Goal: Task Accomplishment & Management: Complete application form

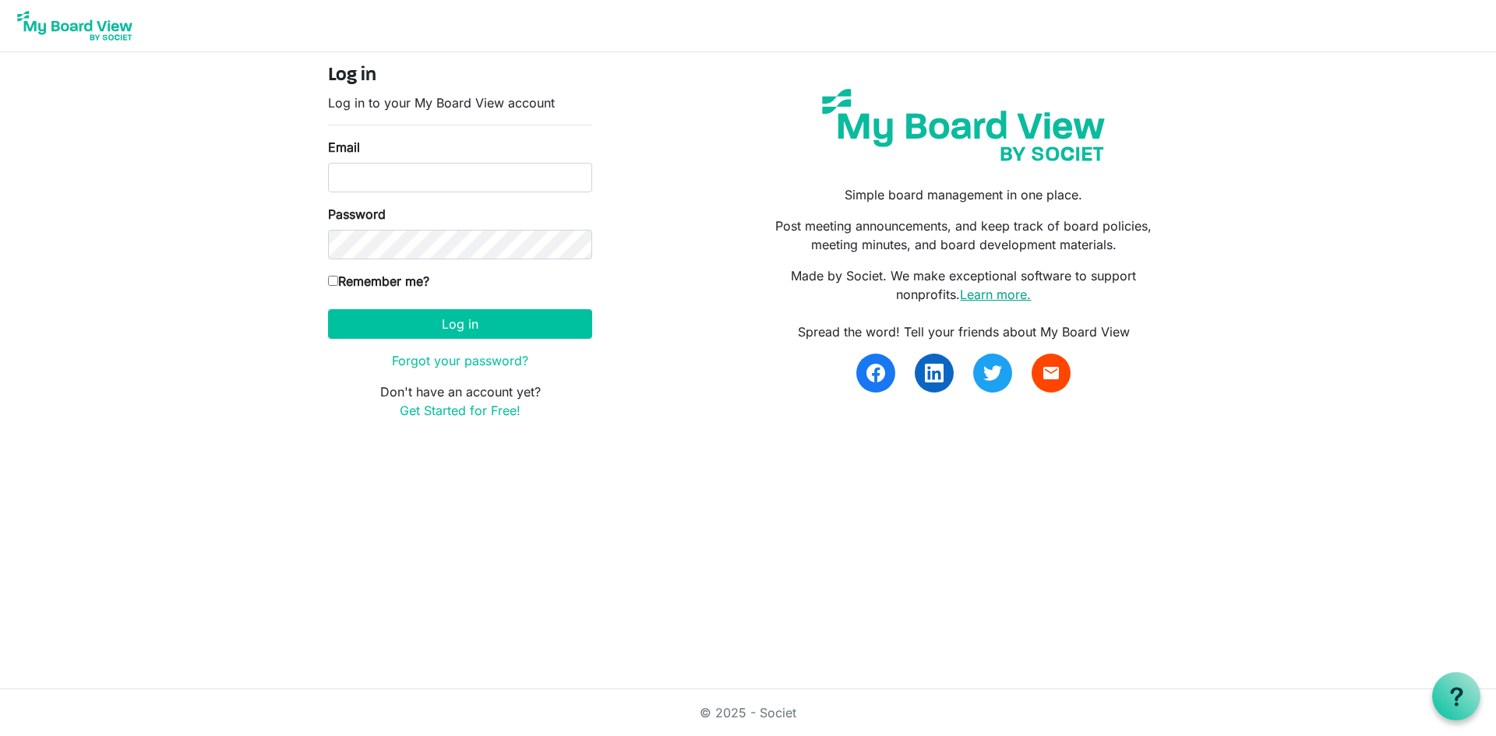
click at [1009, 297] on link "Learn more." at bounding box center [995, 295] width 71 height 16
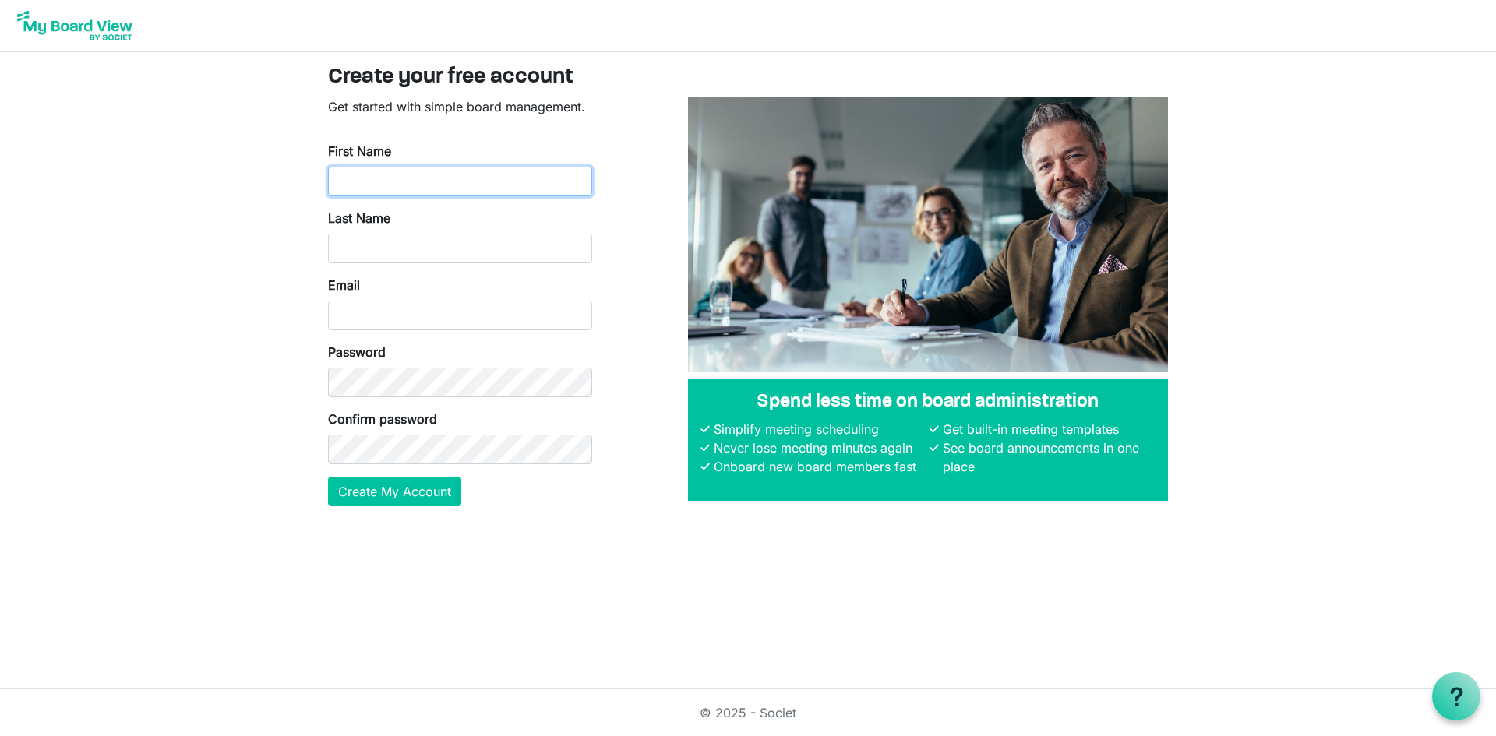
click at [441, 189] on input "First Name" at bounding box center [460, 182] width 264 height 30
type input "Katherine"
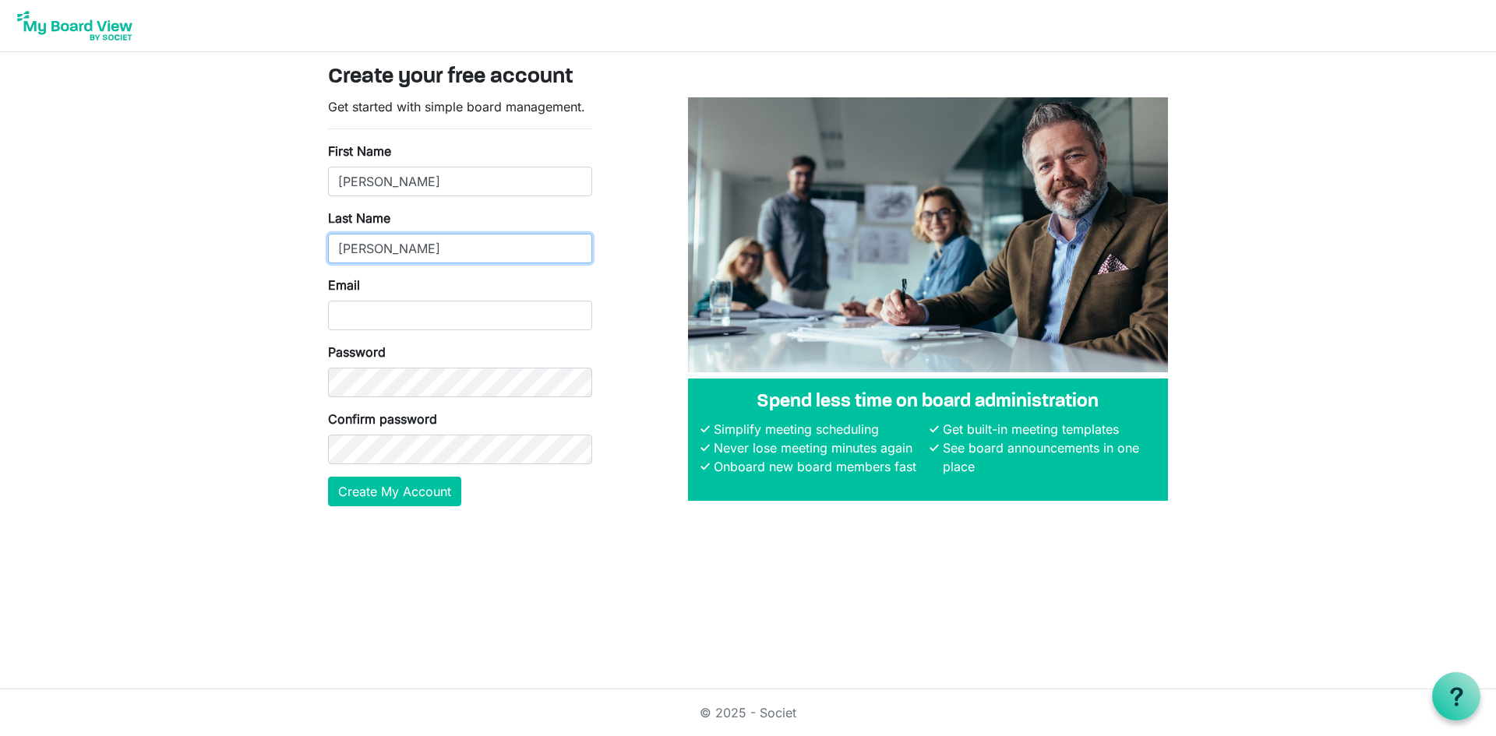
type input "Bonner"
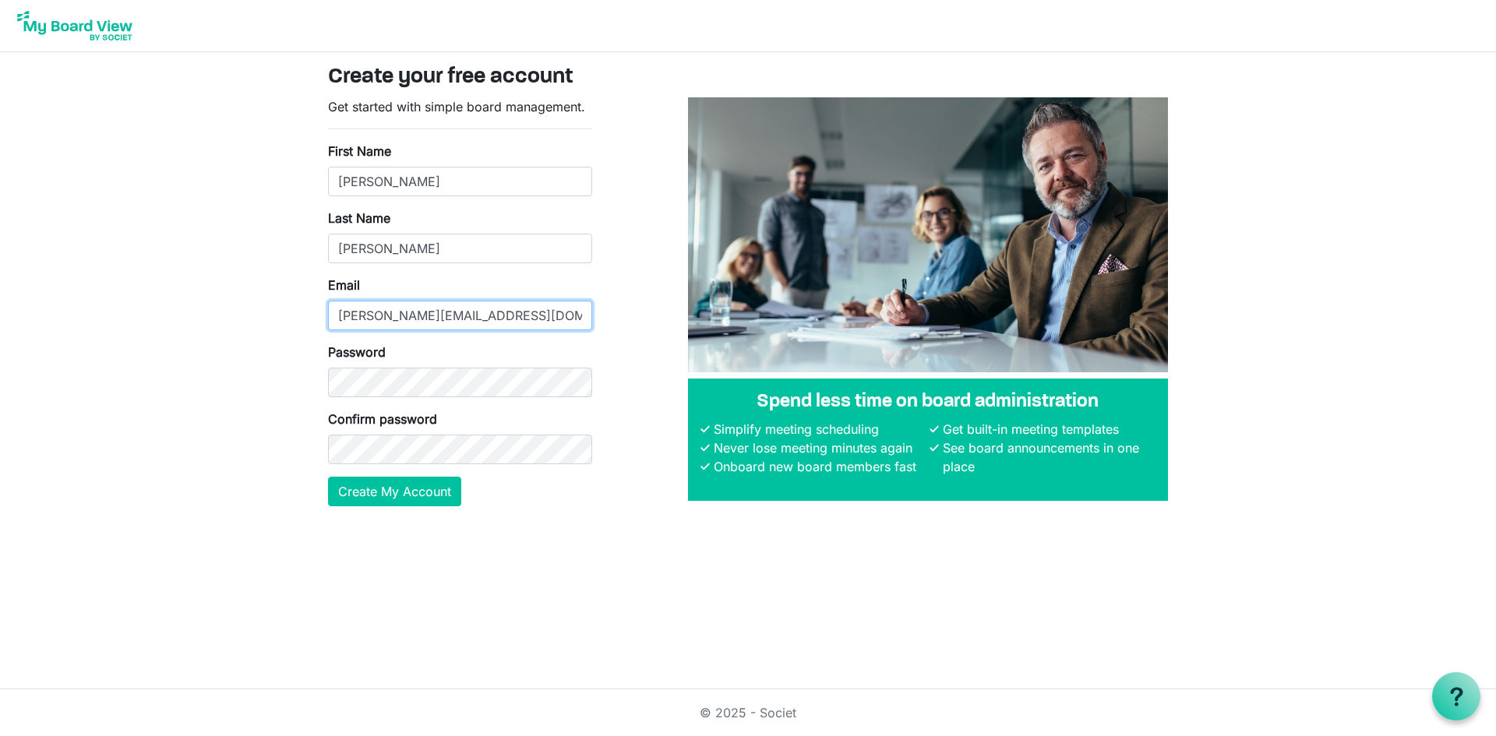
type input "[PERSON_NAME][EMAIL_ADDRESS][DOMAIN_NAME]"
click at [426, 485] on button "Create My Account" at bounding box center [394, 492] width 133 height 30
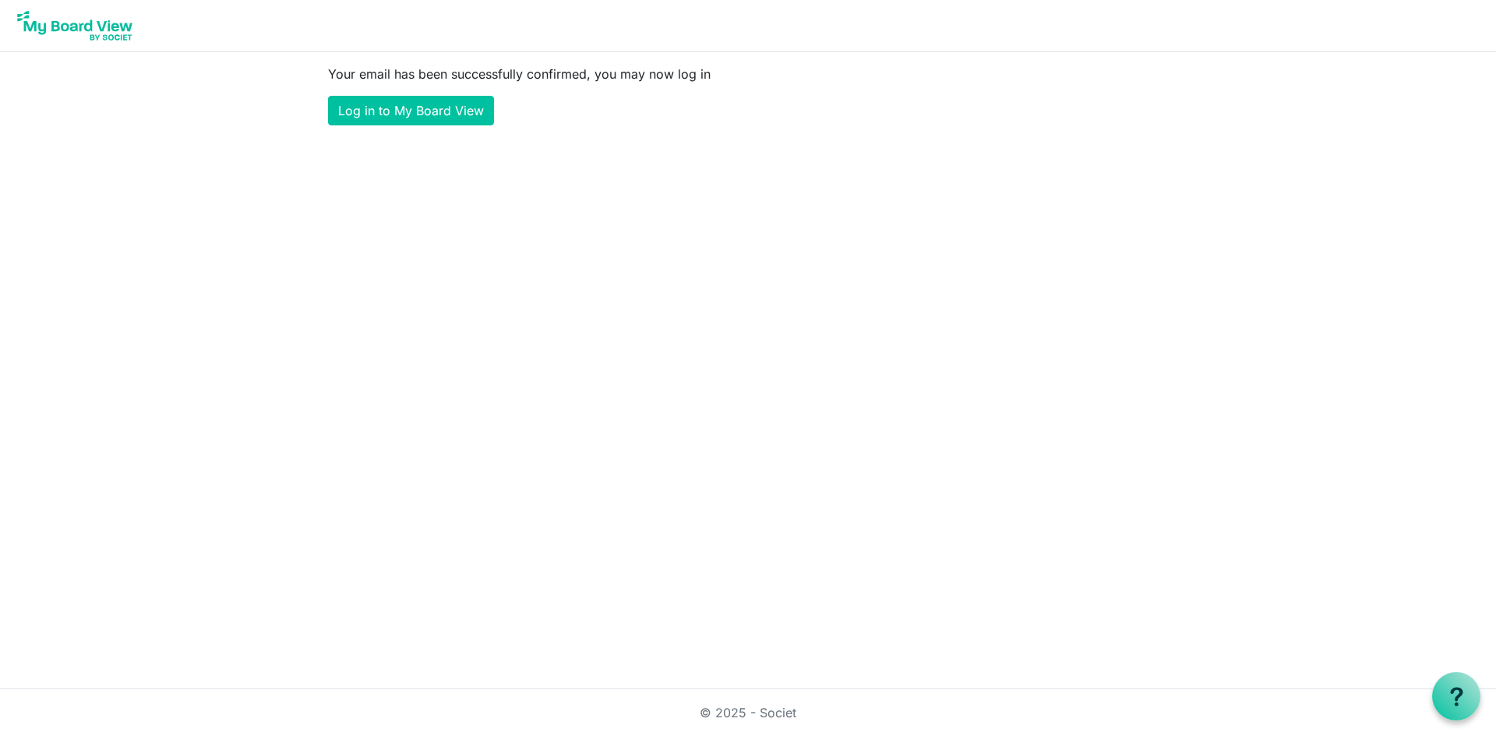
click at [381, 125] on main "Your email has been successfully confirmed, you may now log in Log in to My Boa…" at bounding box center [747, 95] width 865 height 86
click at [372, 111] on link "Log in to My Board View" at bounding box center [411, 111] width 166 height 30
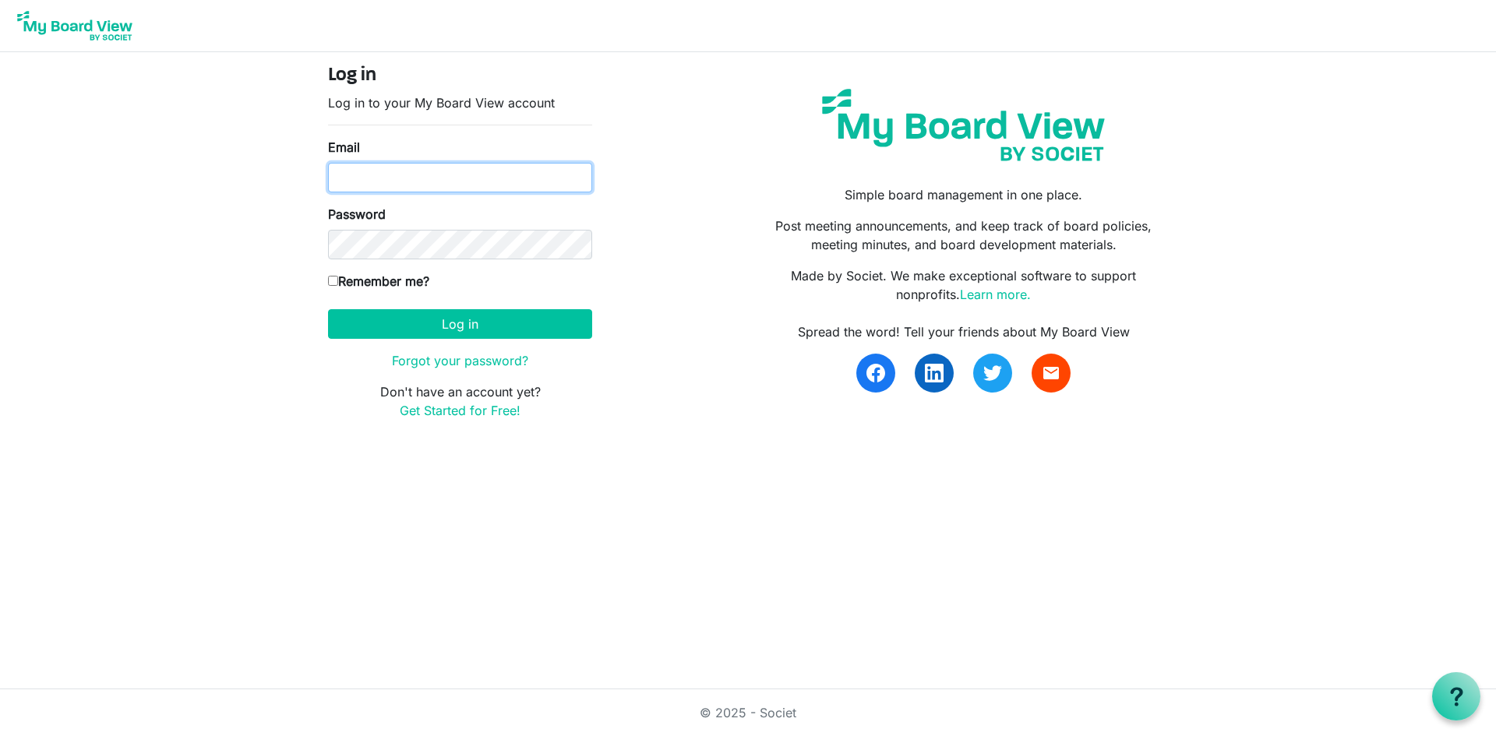
click at [439, 185] on input "Email" at bounding box center [460, 178] width 264 height 30
type input "[PERSON_NAME][EMAIL_ADDRESS][DOMAIN_NAME]"
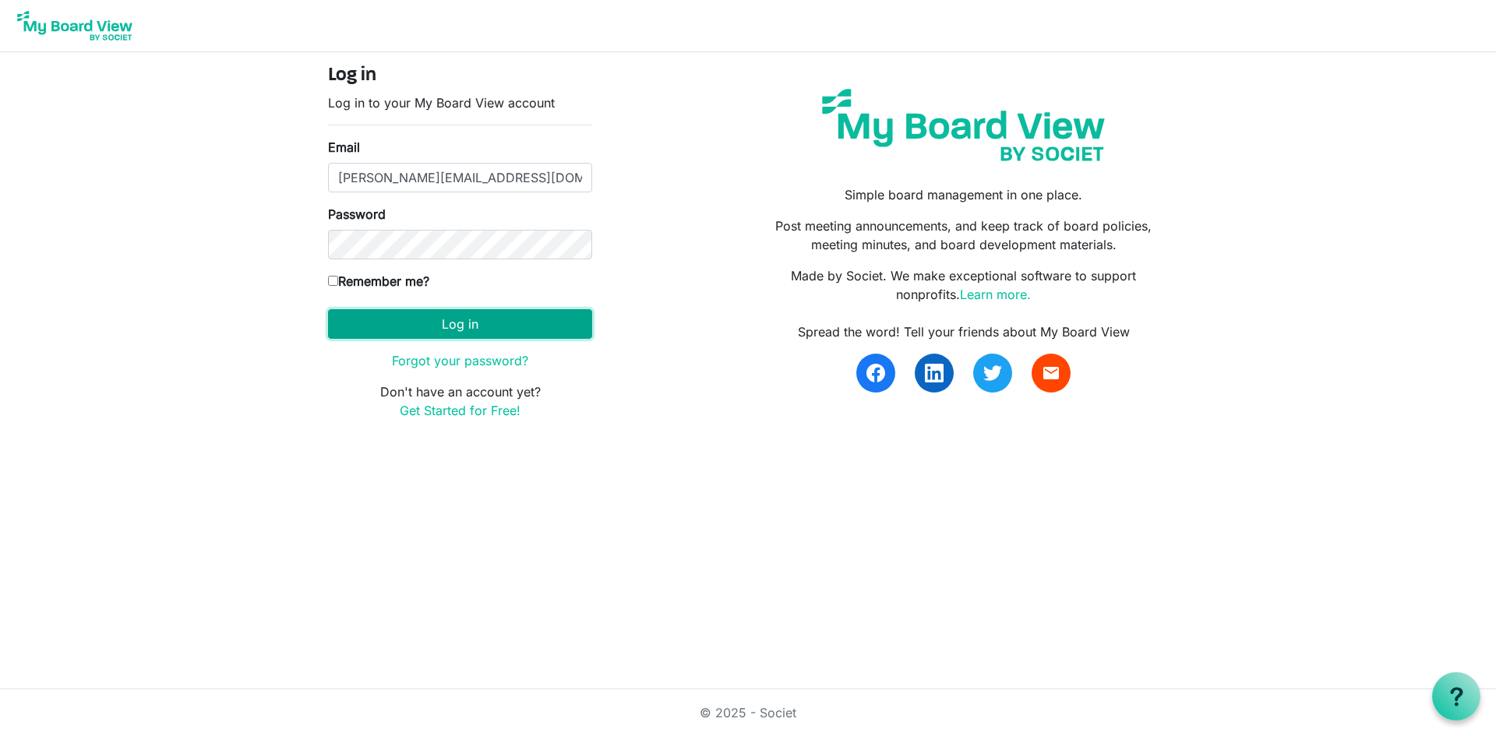
click at [555, 326] on button "Log in" at bounding box center [460, 324] width 264 height 30
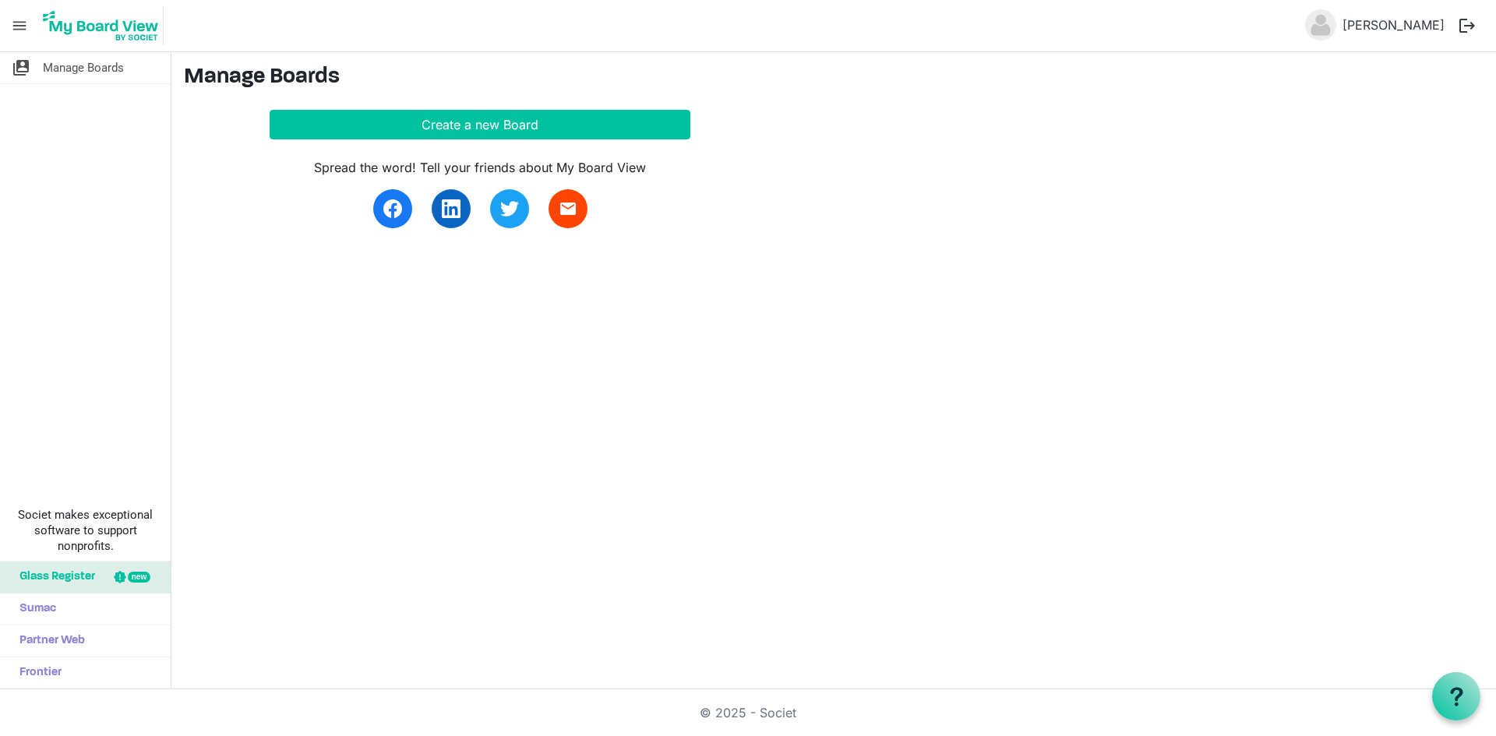
click at [453, 162] on div "Spread the word! Tell your friends about My Board View" at bounding box center [480, 167] width 421 height 19
click at [432, 120] on button "Create a new Board" at bounding box center [480, 125] width 421 height 30
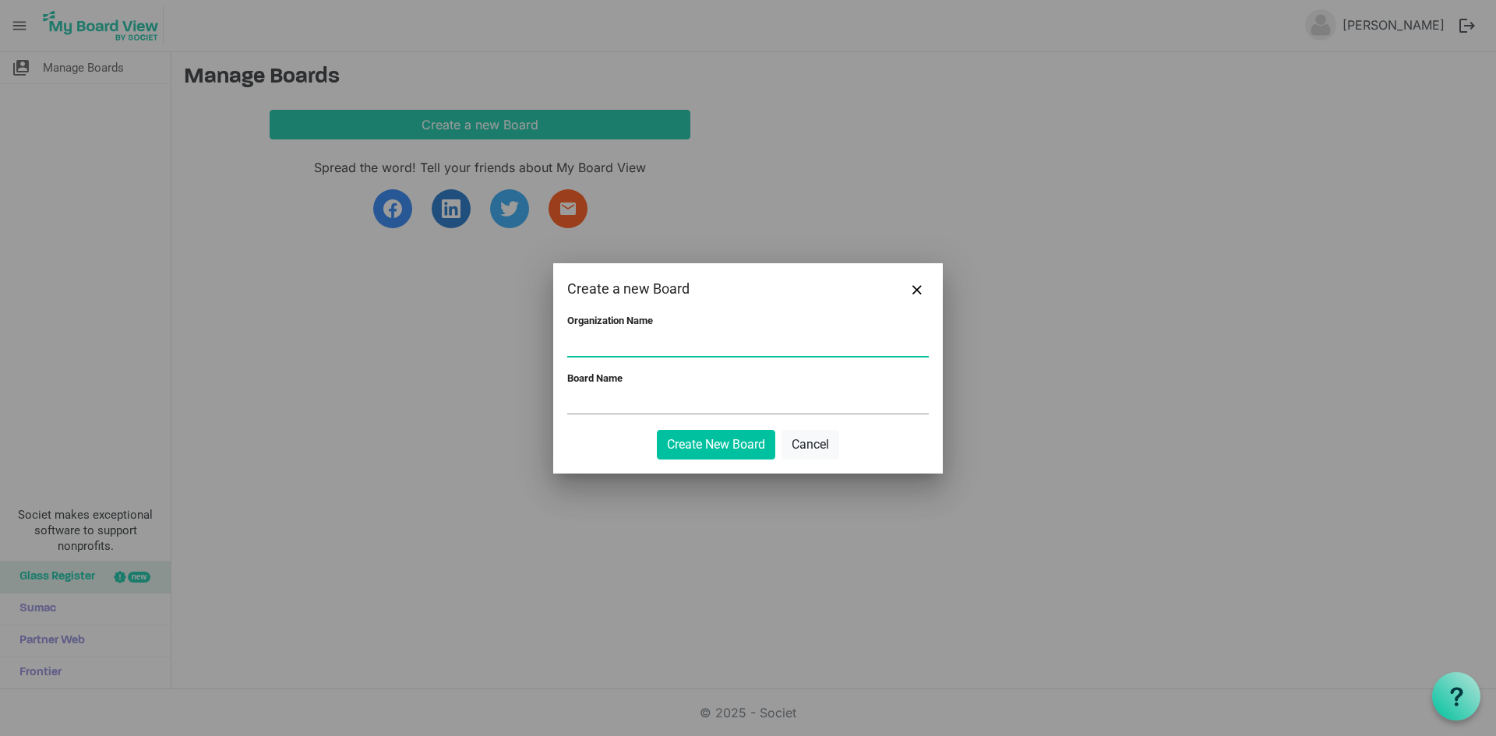
click at [632, 347] on input "Organization Name" at bounding box center [747, 344] width 361 height 23
type input "Augusta Symphony Inc."
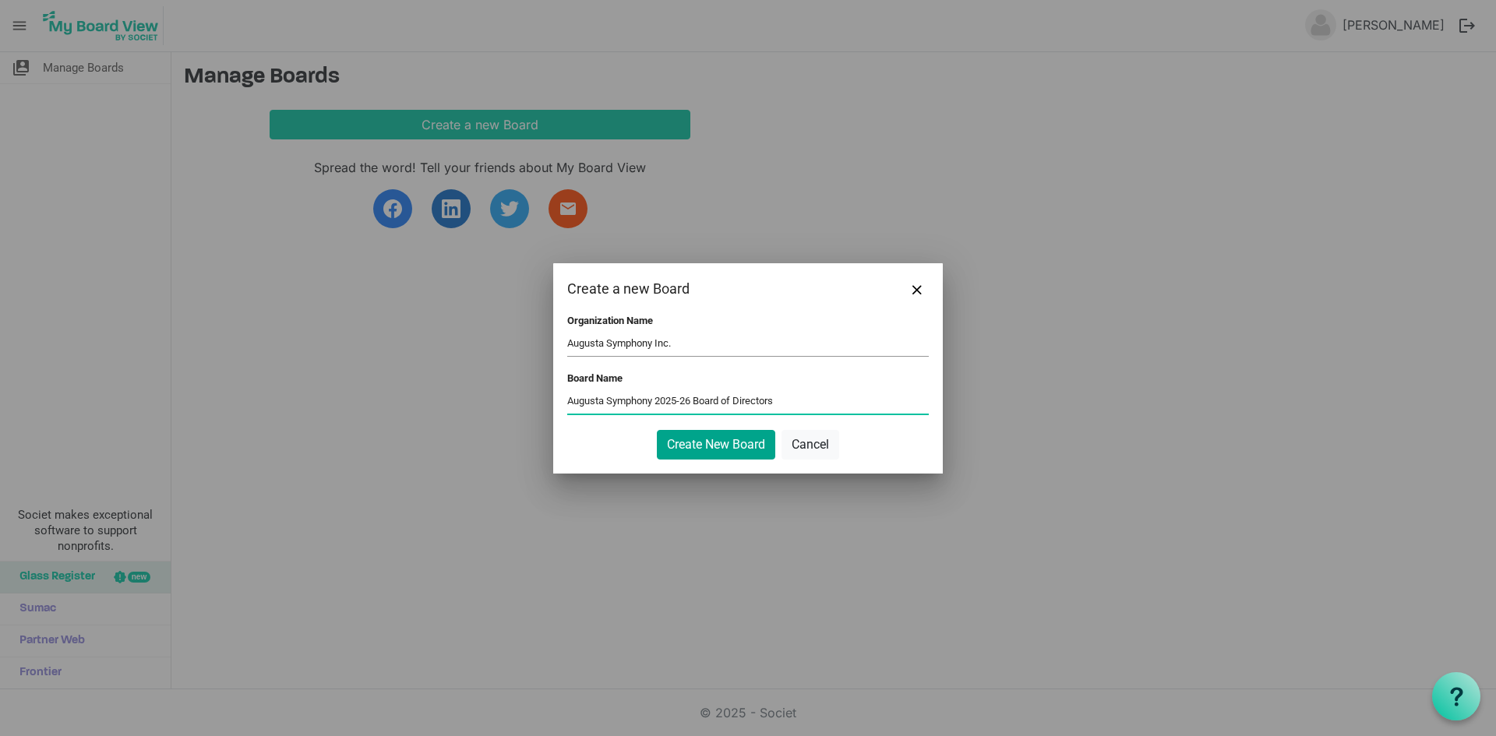
type input "Augusta Symphony 2025-26 Board of Directors"
click at [723, 453] on button "Create New Board" at bounding box center [716, 445] width 118 height 30
click at [685, 433] on button "Create New Board" at bounding box center [716, 445] width 118 height 30
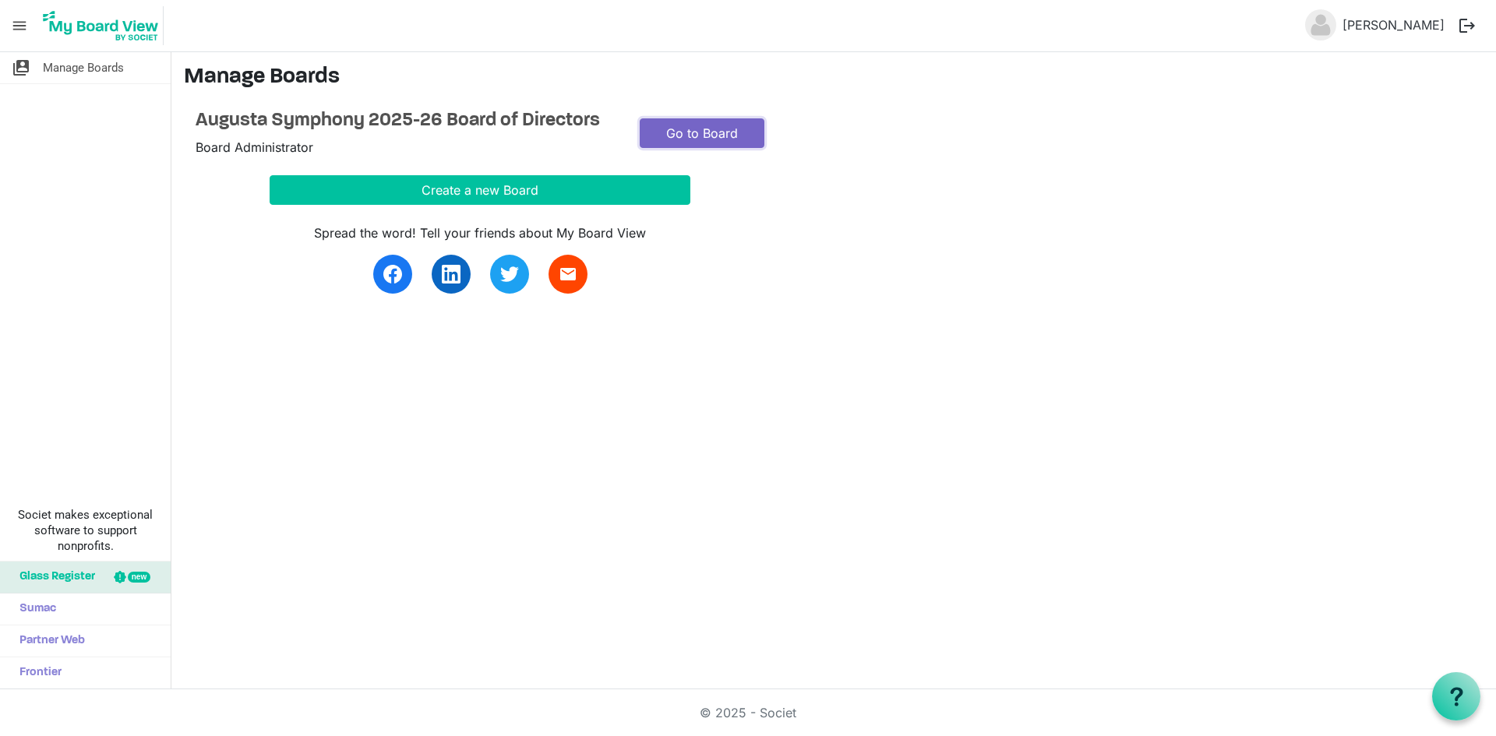
click at [708, 134] on link "Go to Board" at bounding box center [702, 133] width 125 height 30
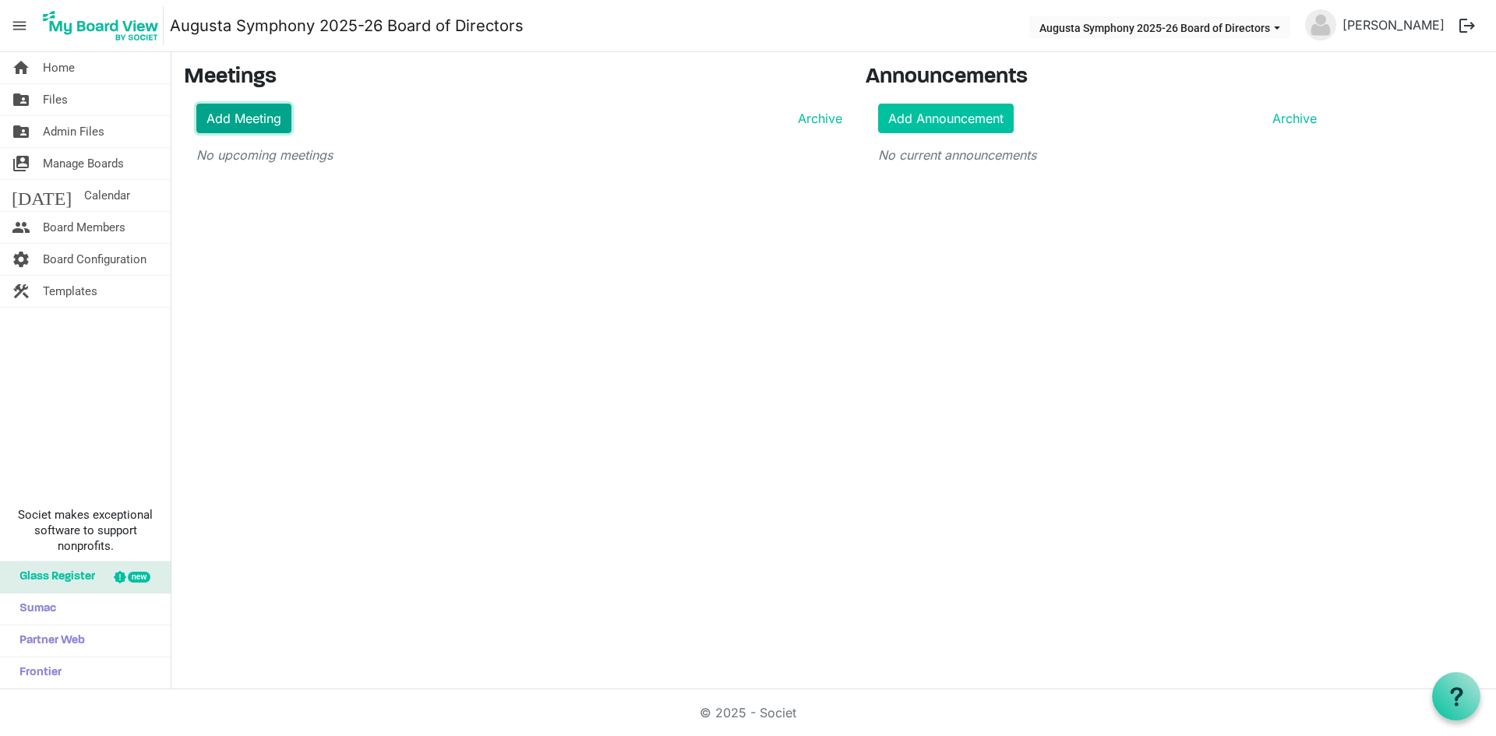
click at [244, 129] on link "Add Meeting" at bounding box center [243, 119] width 95 height 30
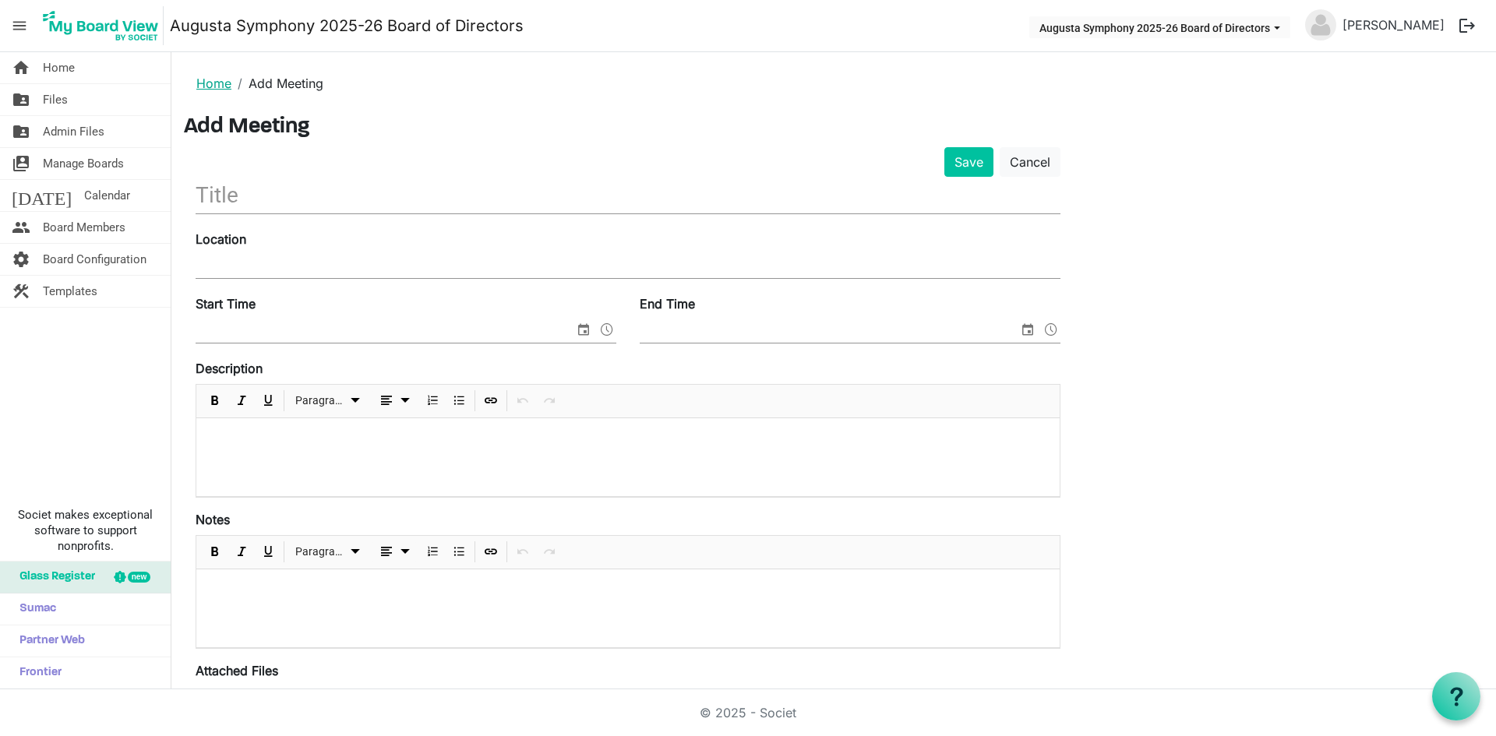
click at [211, 79] on link "Home" at bounding box center [213, 84] width 35 height 16
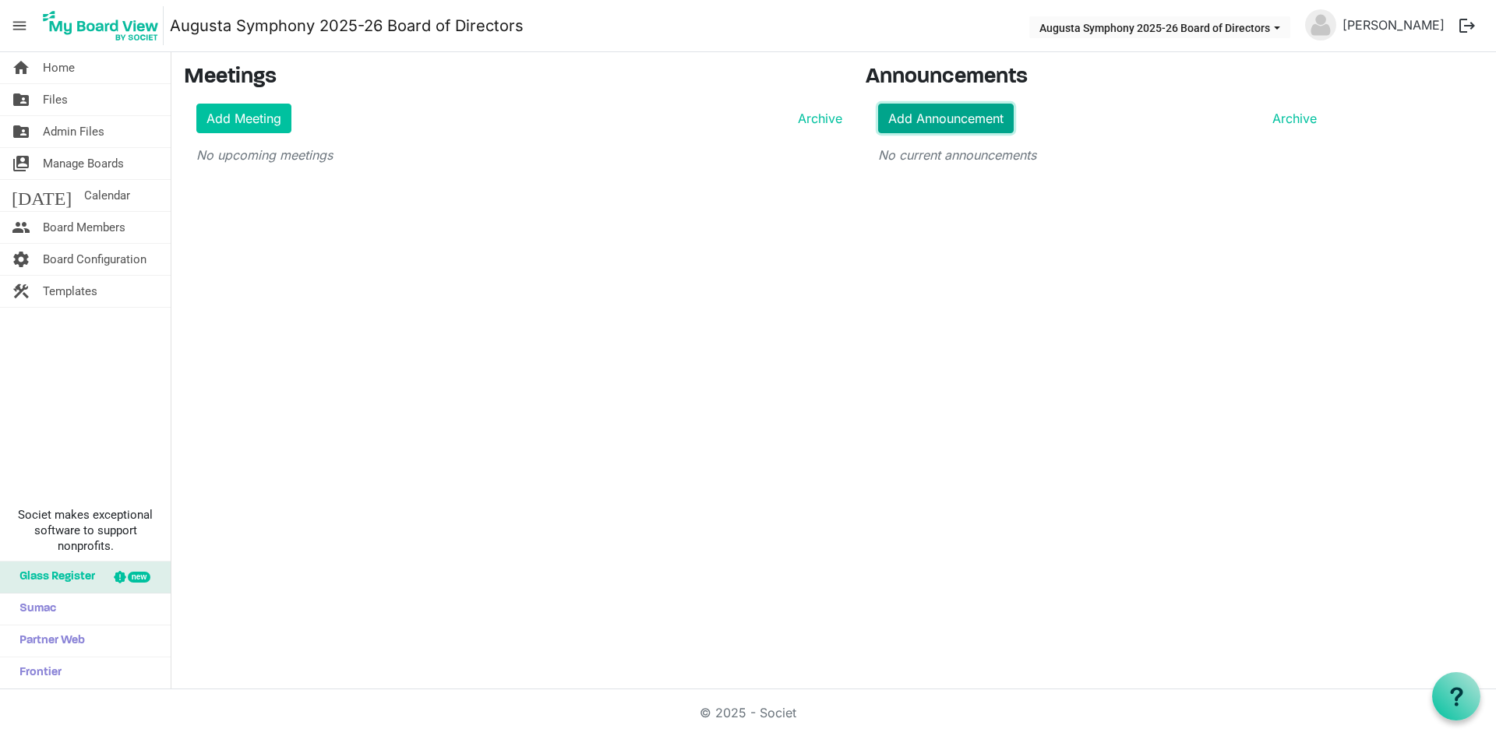
click at [914, 114] on link "Add Announcement" at bounding box center [946, 119] width 136 height 30
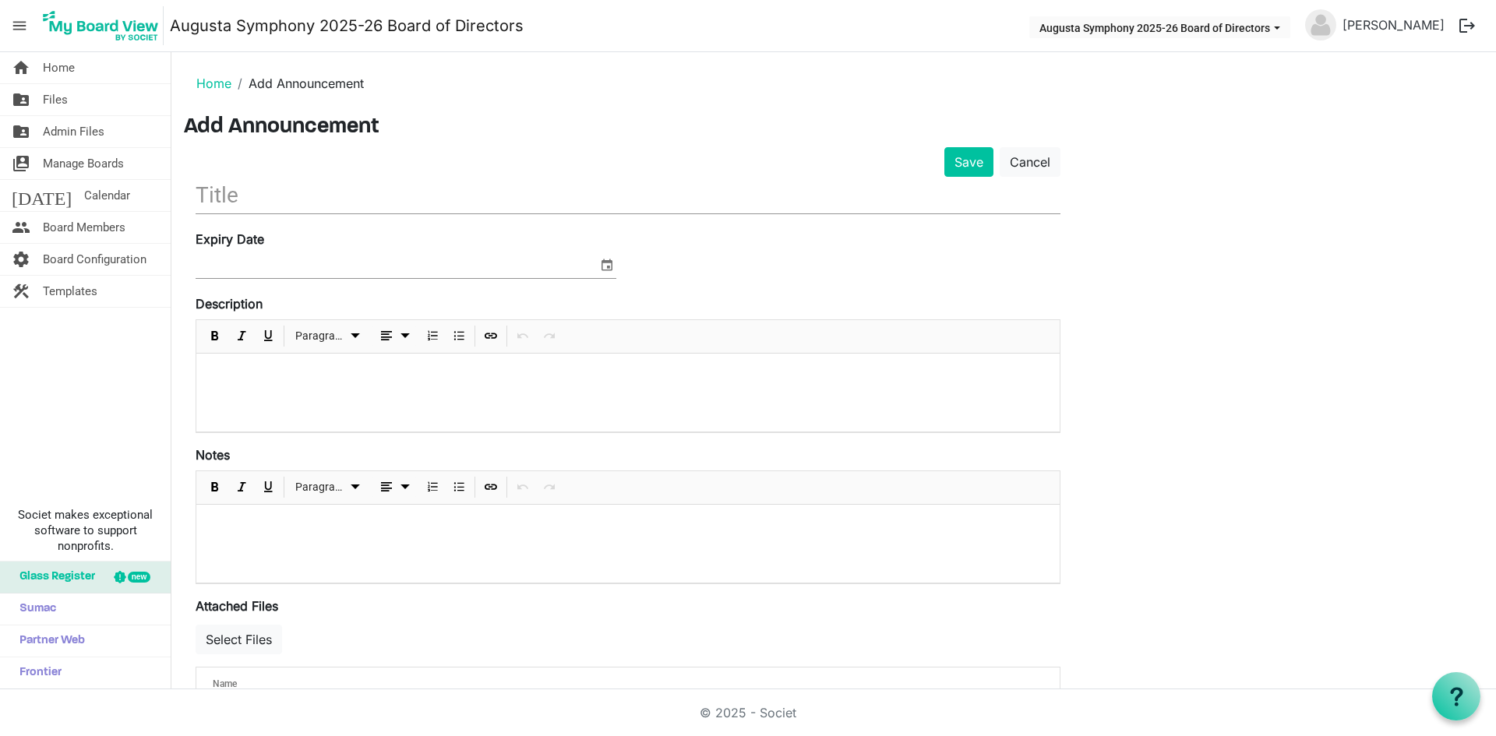
click at [222, 93] on ol "Home Add Announcement" at bounding box center [833, 83] width 1299 height 37
click at [217, 88] on link "Home" at bounding box center [213, 84] width 35 height 16
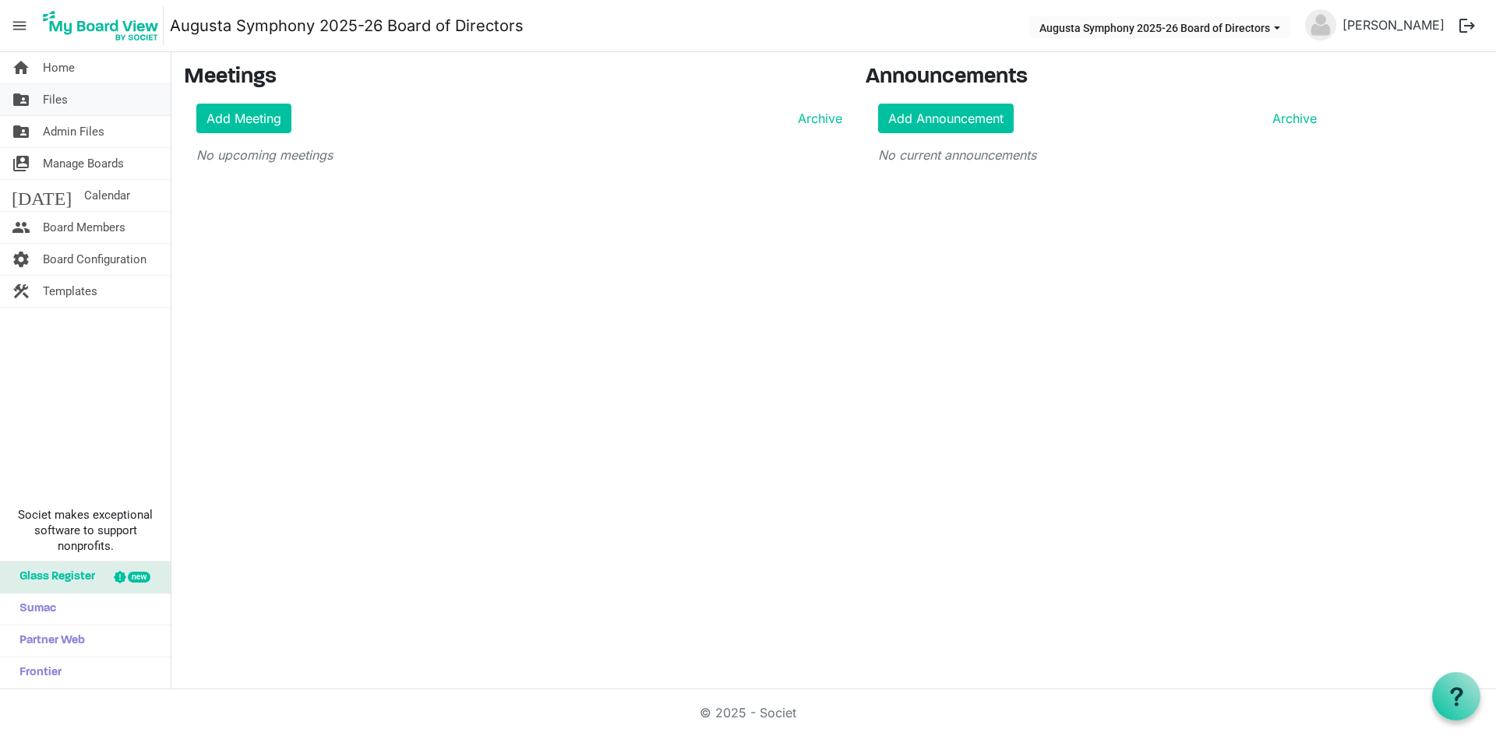
click at [83, 97] on link "folder_shared Files" at bounding box center [85, 99] width 171 height 31
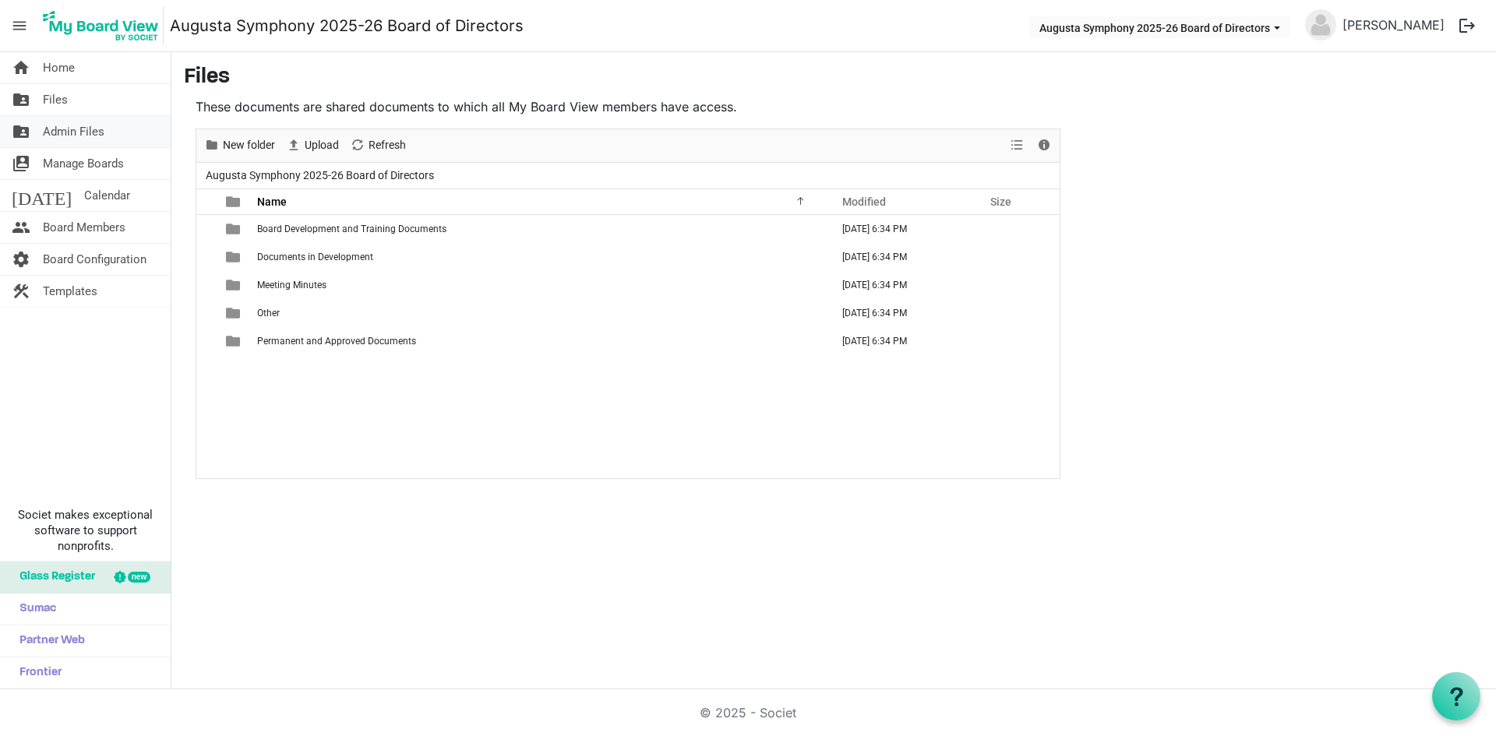
click at [65, 125] on span "Admin Files" at bounding box center [74, 131] width 62 height 31
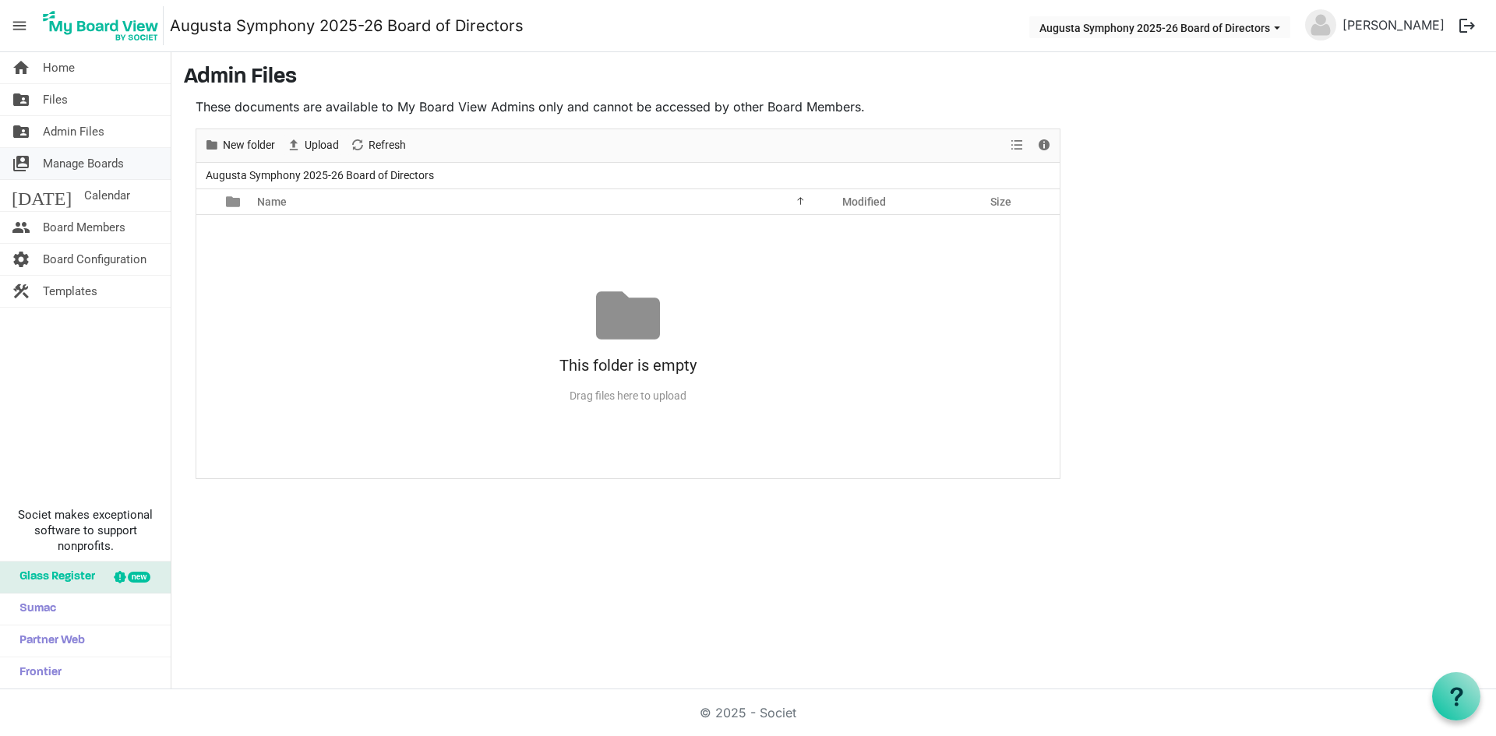
click at [86, 164] on span "Manage Boards" at bounding box center [83, 163] width 81 height 31
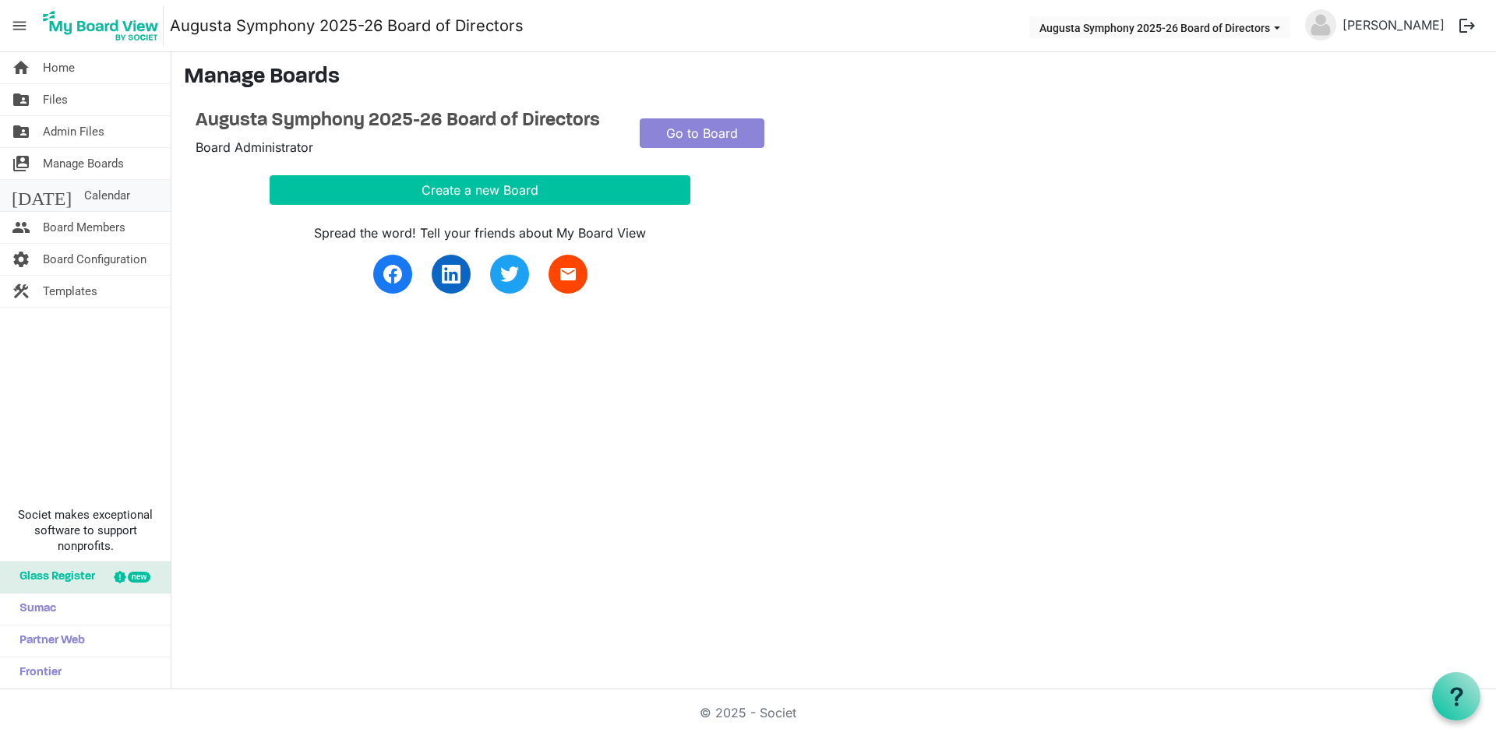
click at [84, 201] on span "Calendar" at bounding box center [107, 195] width 46 height 31
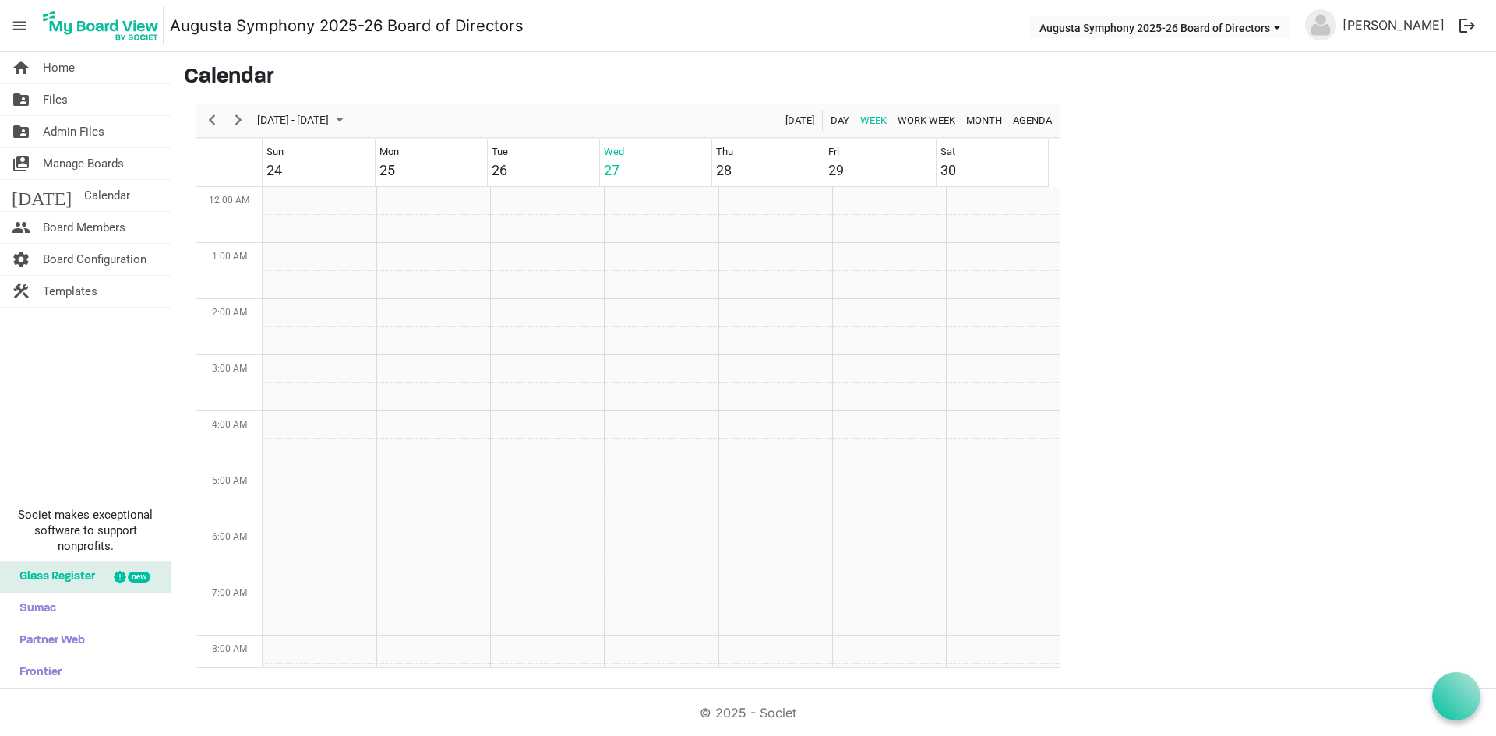
scroll to position [505, 0]
click at [87, 230] on span "Board Members" at bounding box center [84, 227] width 83 height 31
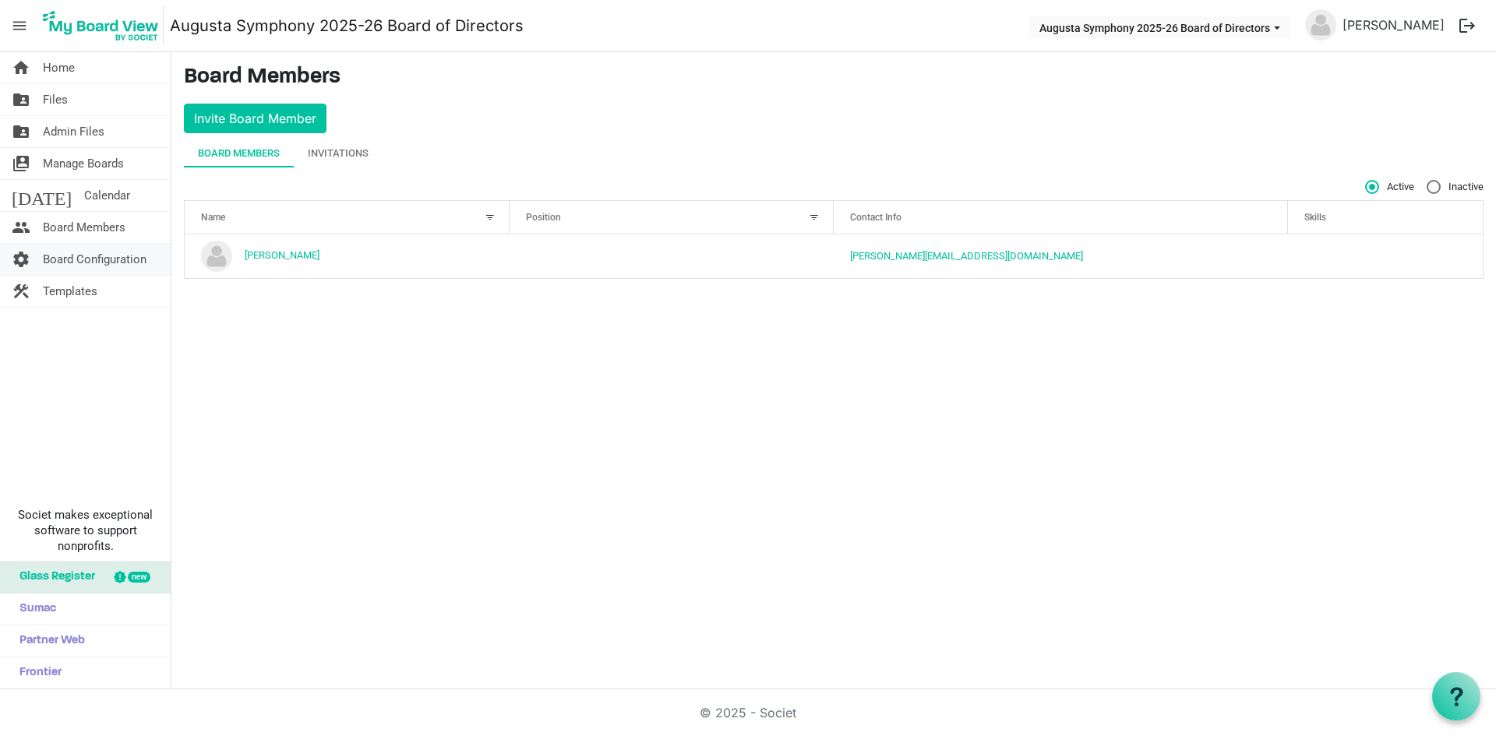
click at [99, 260] on span "Board Configuration" at bounding box center [95, 259] width 104 height 31
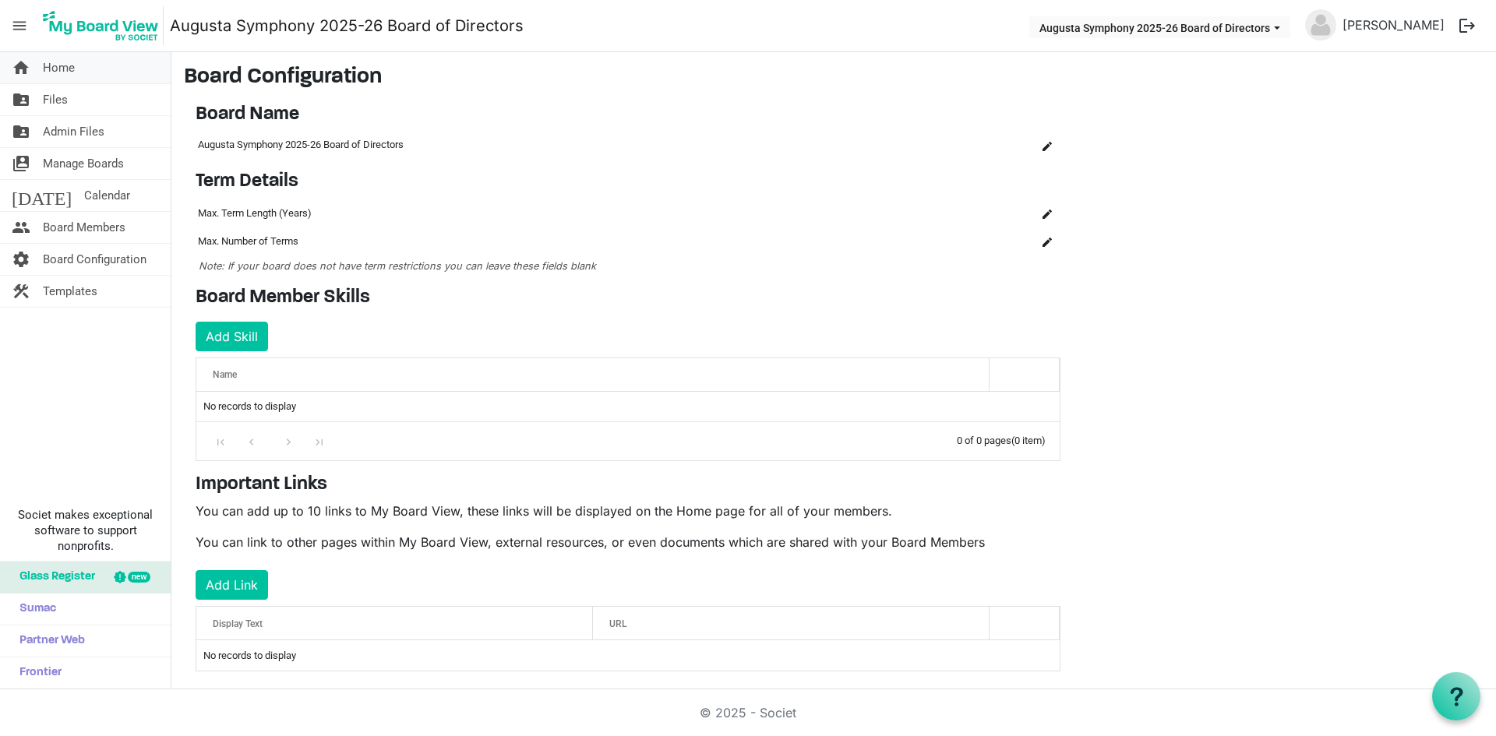
click at [79, 59] on link "home Home" at bounding box center [85, 67] width 171 height 31
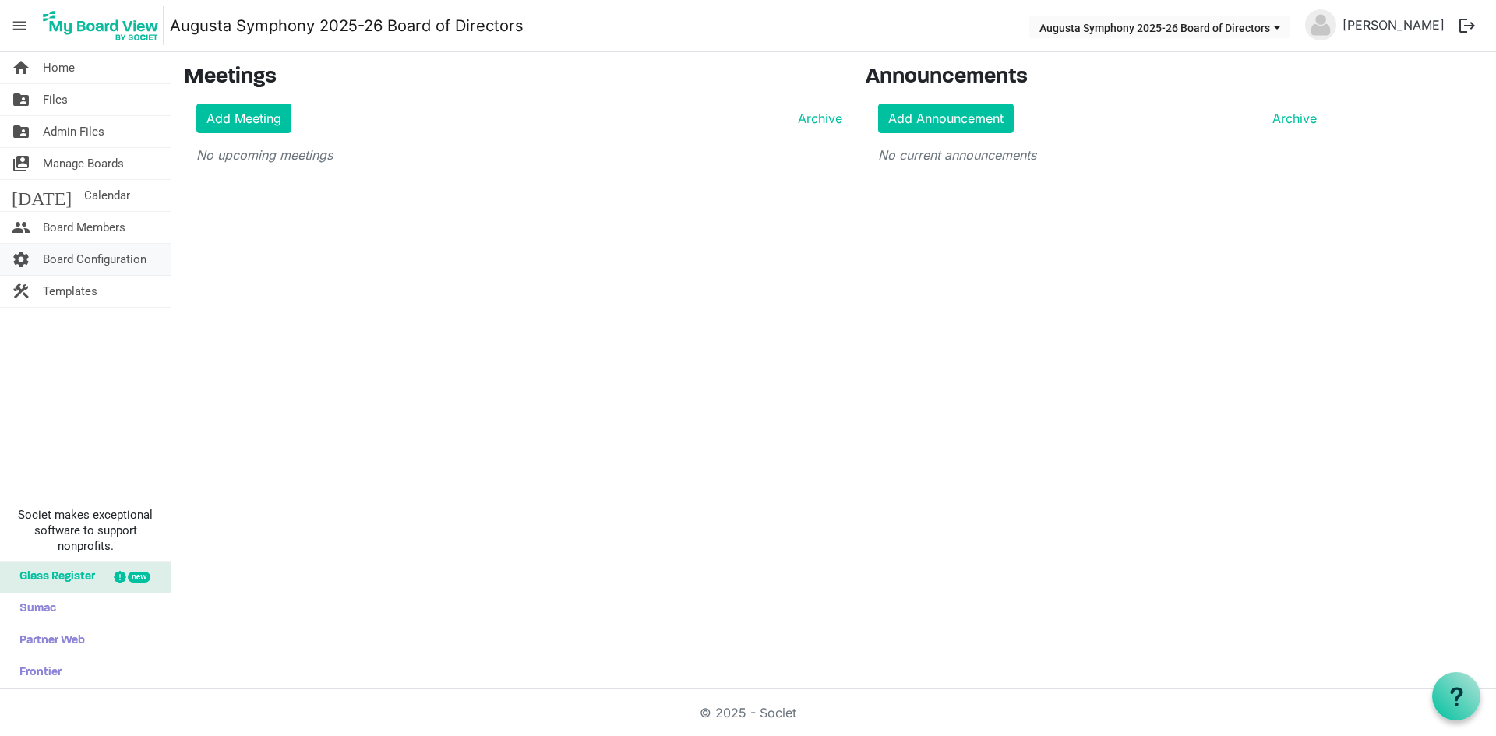
click at [79, 273] on span "Board Configuration" at bounding box center [95, 259] width 104 height 31
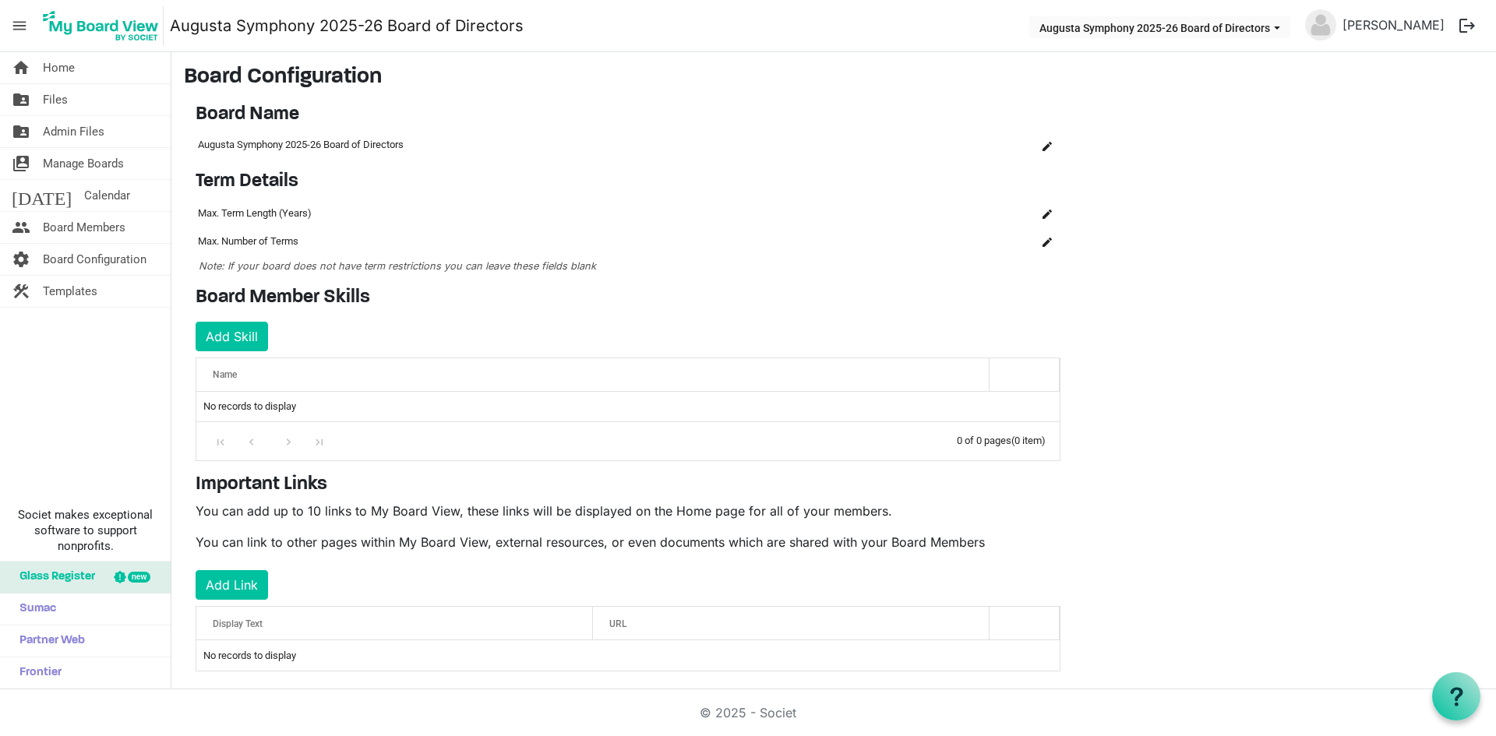
click at [94, 289] on span "Templates" at bounding box center [70, 291] width 55 height 31
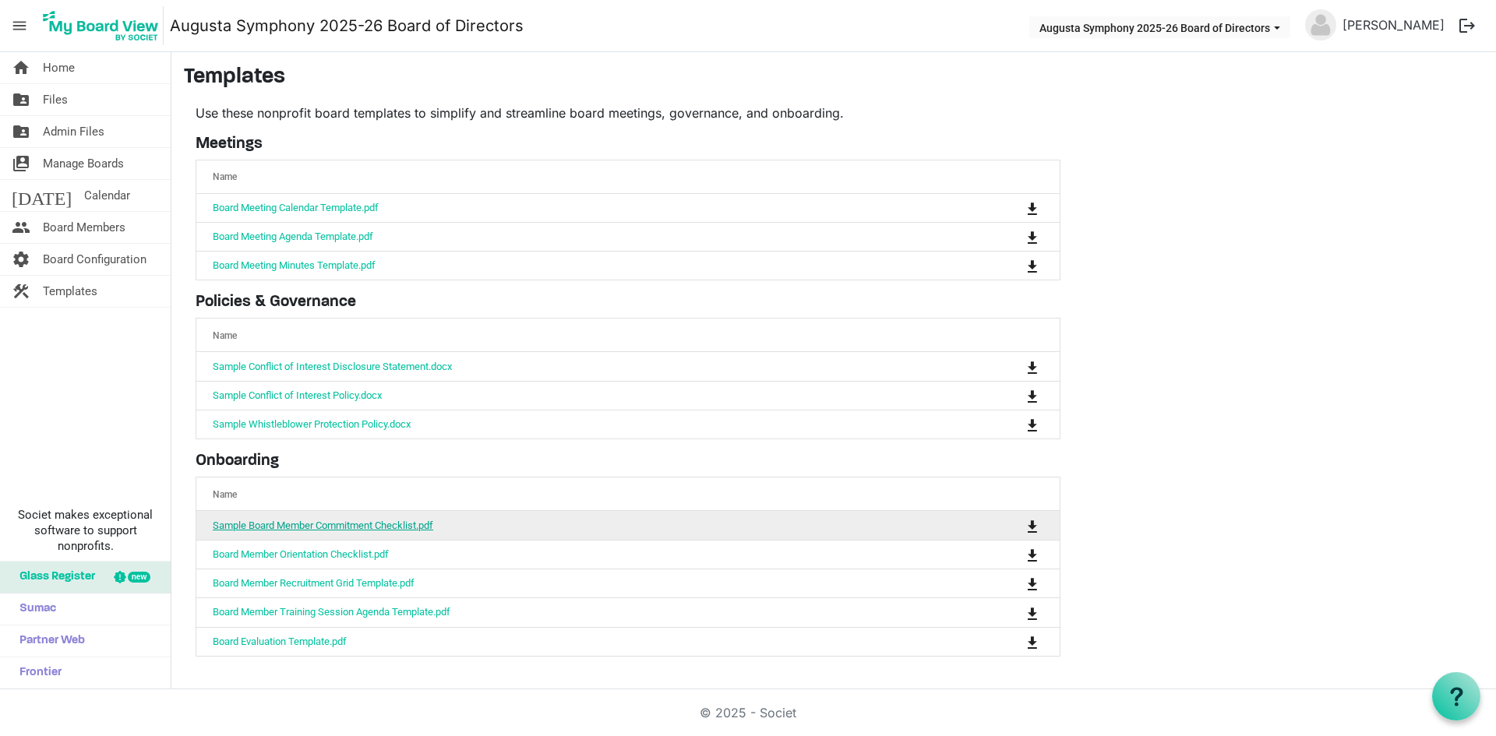
click at [365, 520] on link "Sample Board Member Commitment Checklist.pdf" at bounding box center [323, 526] width 220 height 12
